Goal: Navigation & Orientation: Find specific page/section

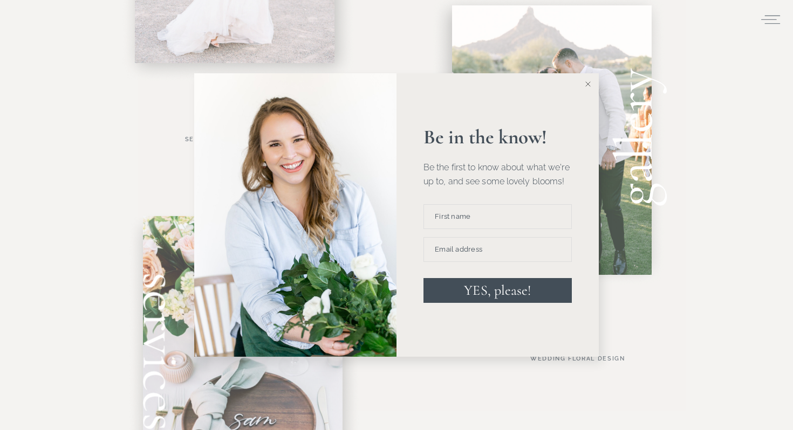
scroll to position [633, 0]
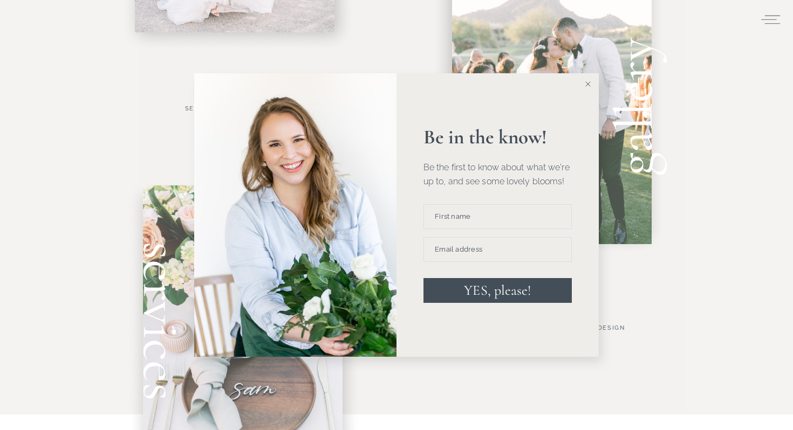
click at [584, 85] on button at bounding box center [588, 84] width 22 height 22
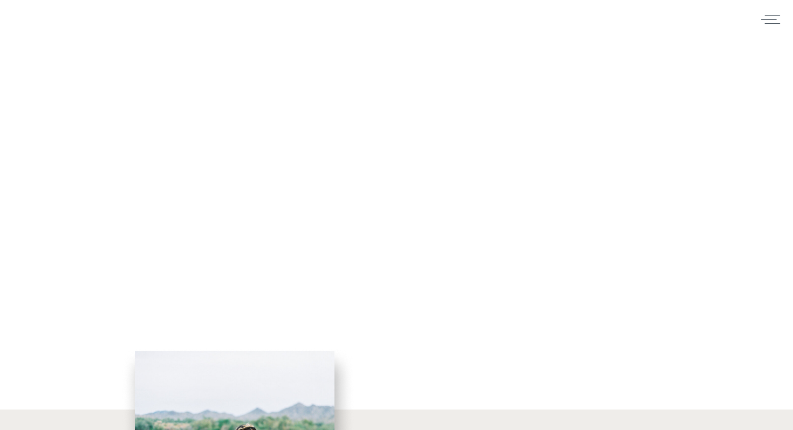
scroll to position [0, 0]
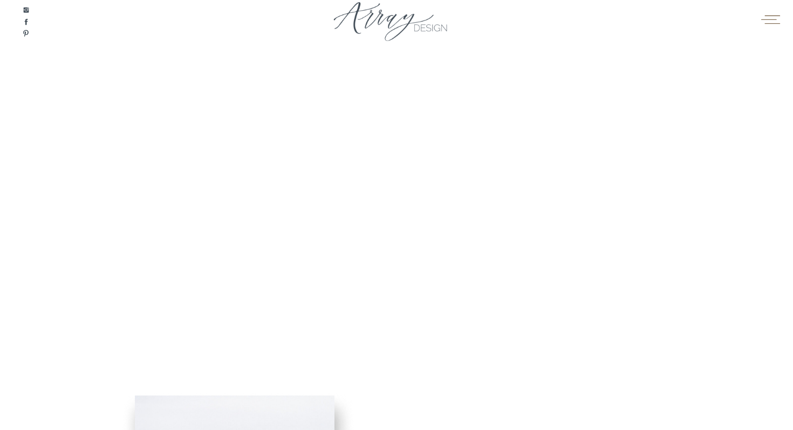
click at [773, 19] on icon at bounding box center [770, 19] width 19 height 9
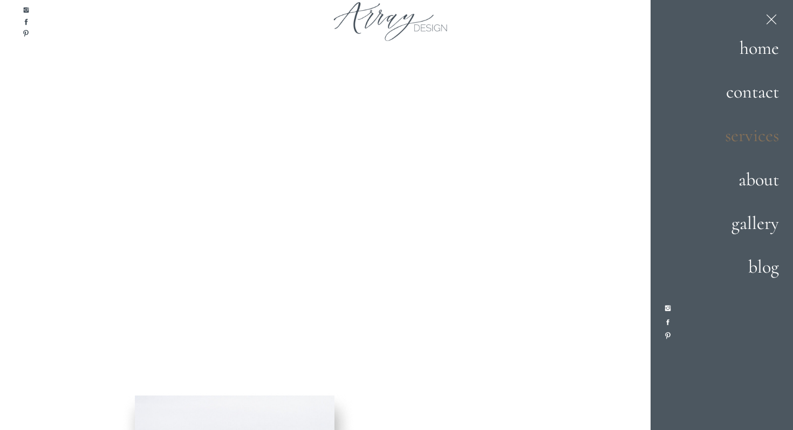
click at [768, 143] on h2 "services" at bounding box center [740, 136] width 75 height 29
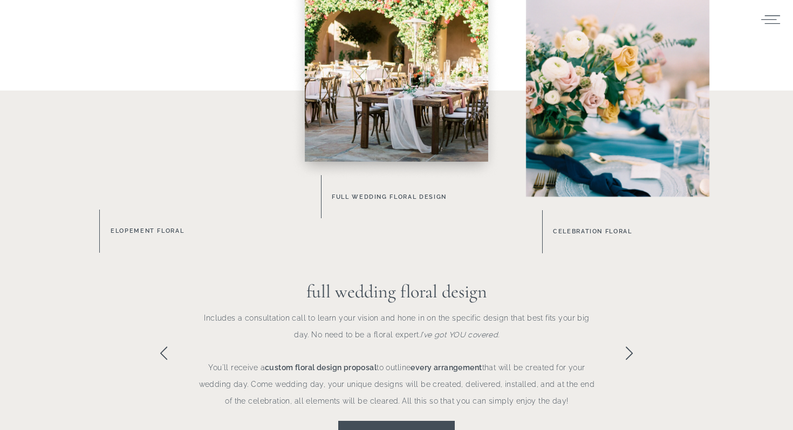
scroll to position [654, 0]
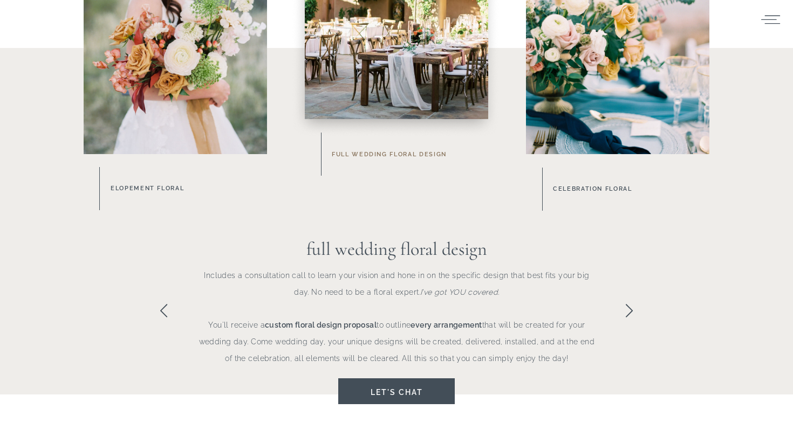
click at [409, 156] on h3 "Full Wedding Floral Design" at bounding box center [417, 154] width 170 height 11
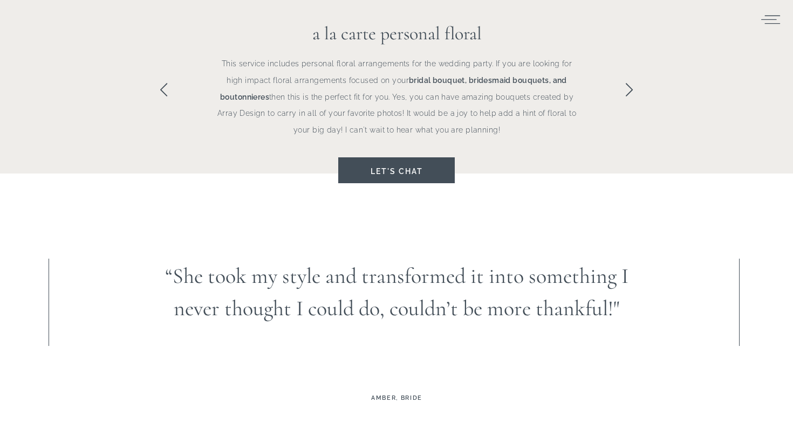
scroll to position [882, 0]
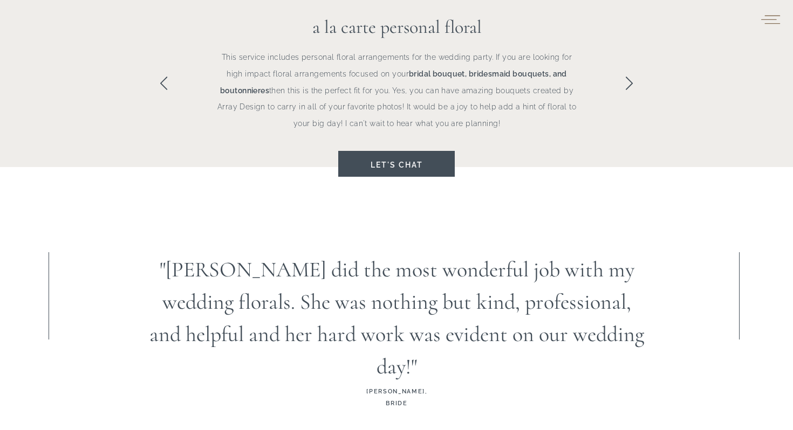
click at [772, 20] on icon at bounding box center [770, 19] width 21 height 16
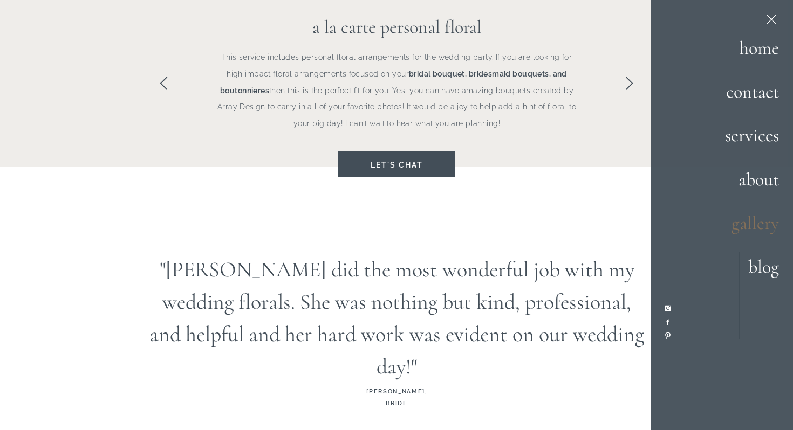
click at [759, 224] on h2 "gallery" at bounding box center [742, 224] width 74 height 29
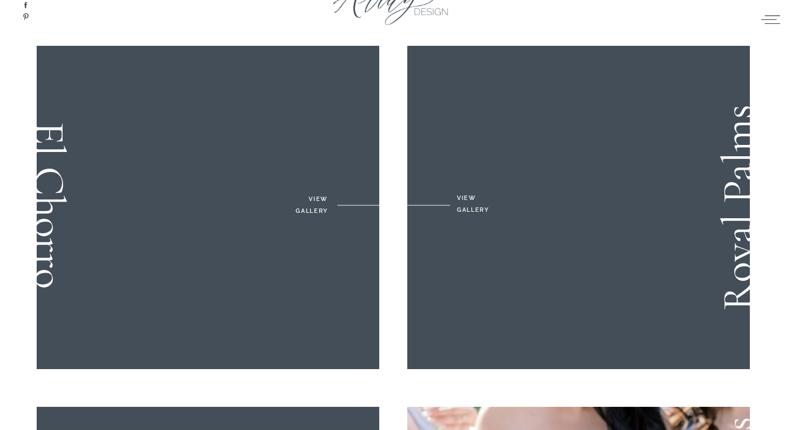
scroll to position [18, 0]
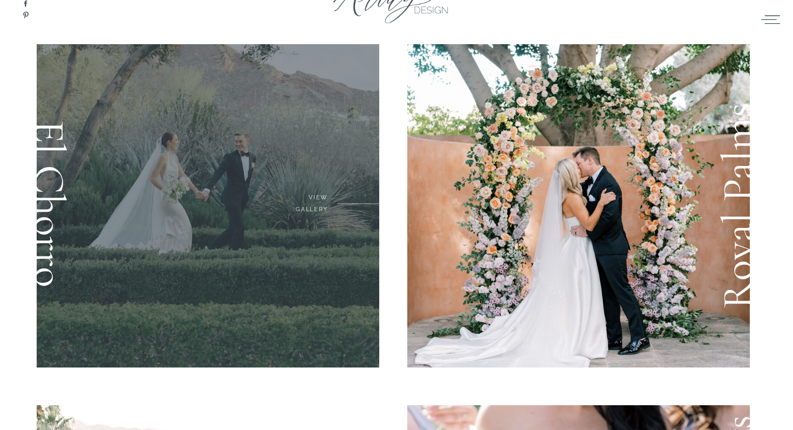
click at [321, 201] on div at bounding box center [208, 206] width 342 height 324
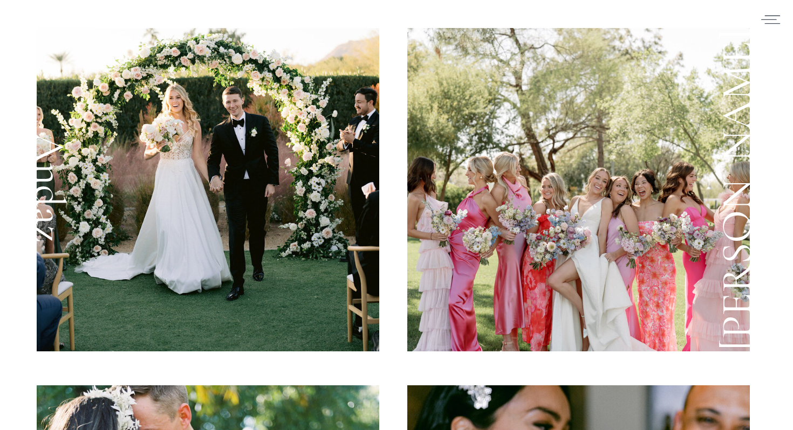
scroll to position [1035, 0]
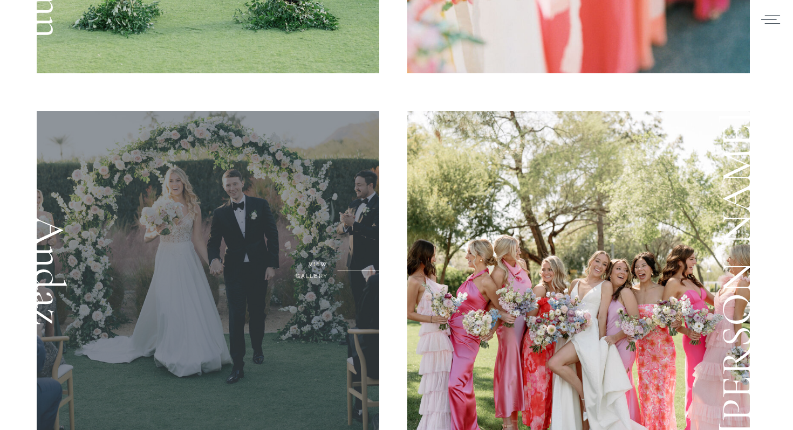
click at [310, 274] on div at bounding box center [208, 273] width 342 height 324
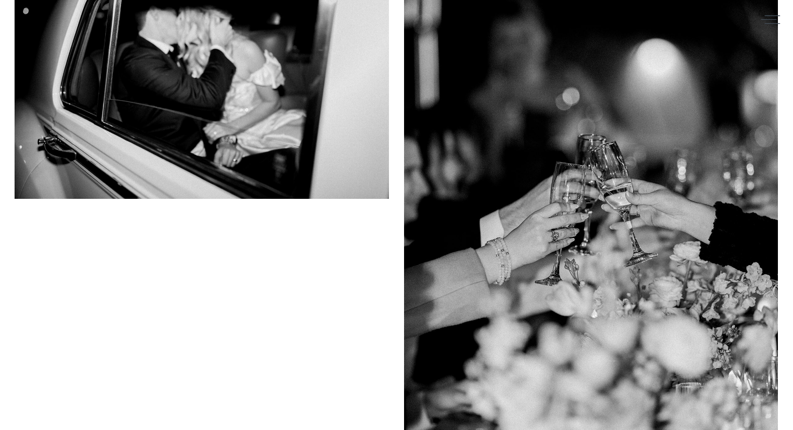
scroll to position [13917, 0]
